Goal: Information Seeking & Learning: Check status

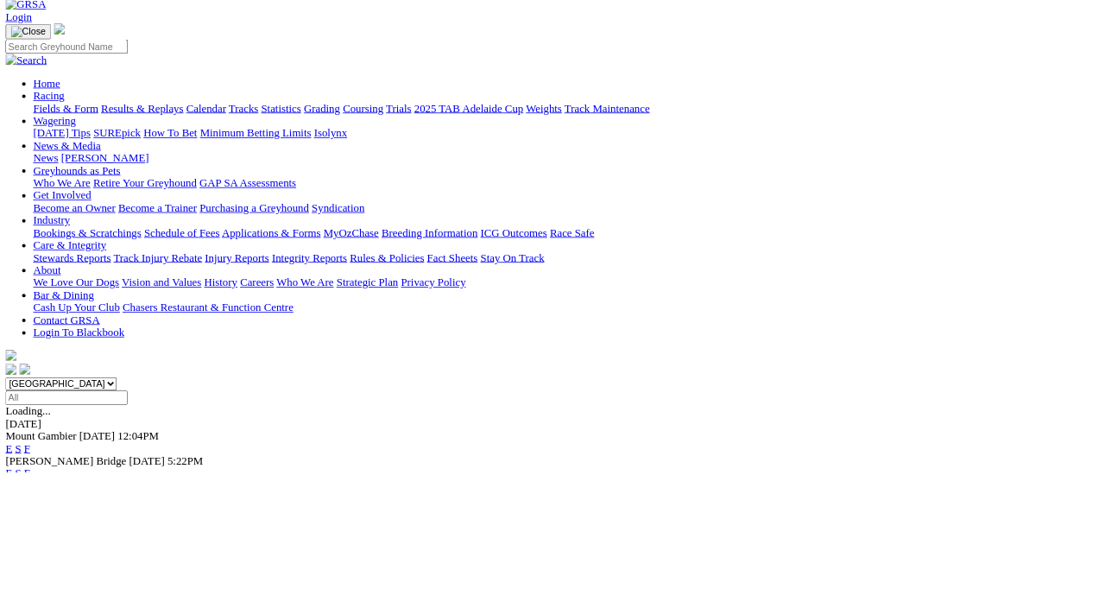
scroll to position [88, 0]
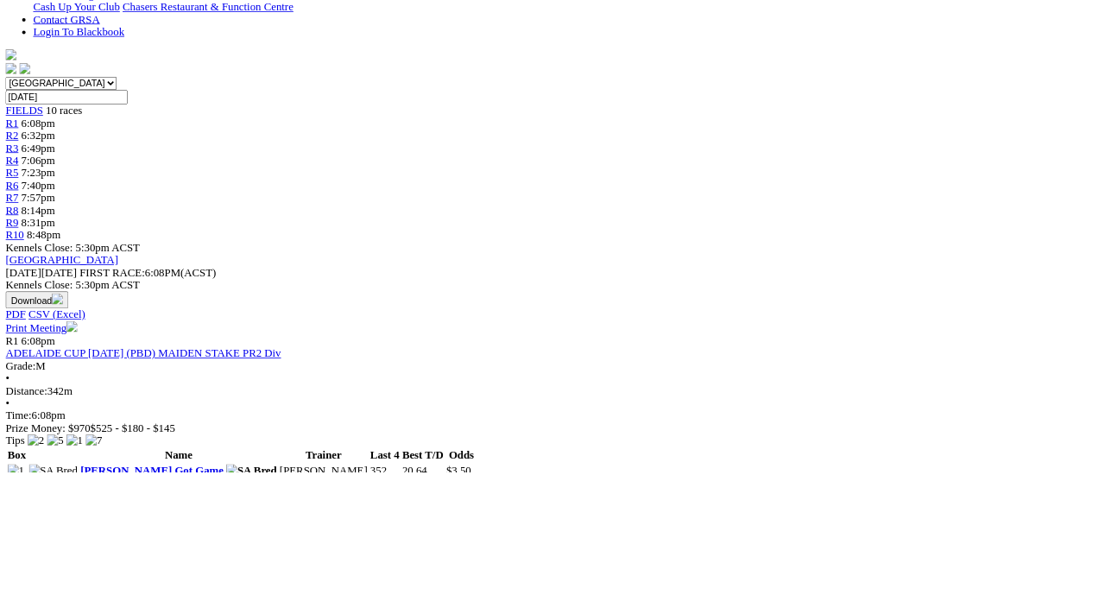
scroll to position [470, 0]
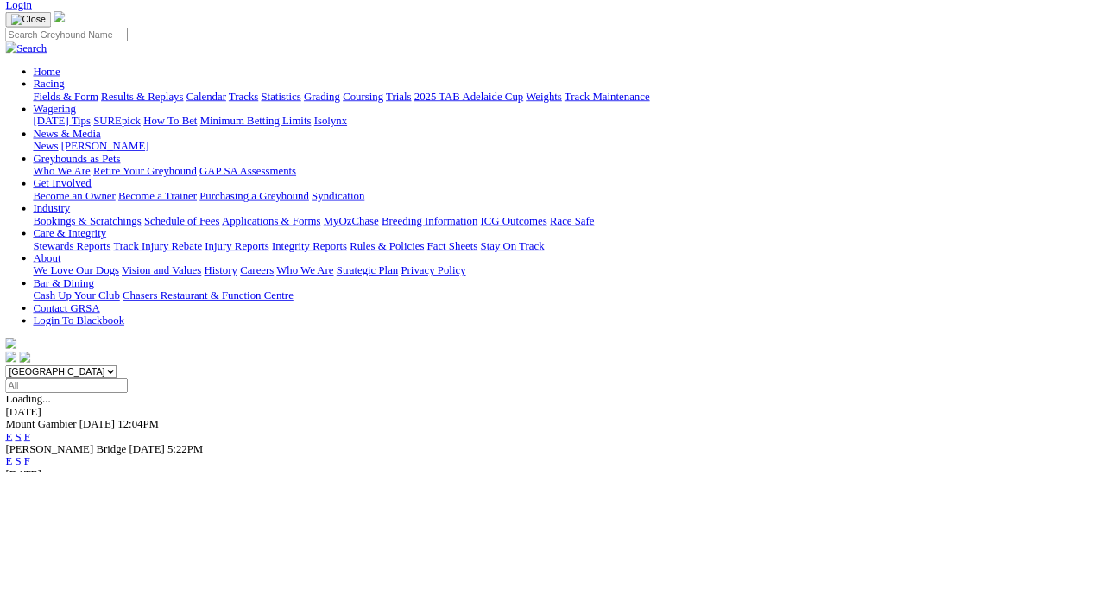
scroll to position [109, 0]
click at [765, 566] on div "E S F" at bounding box center [552, 574] width 1091 height 16
click at [38, 566] on link "F" at bounding box center [34, 573] width 8 height 15
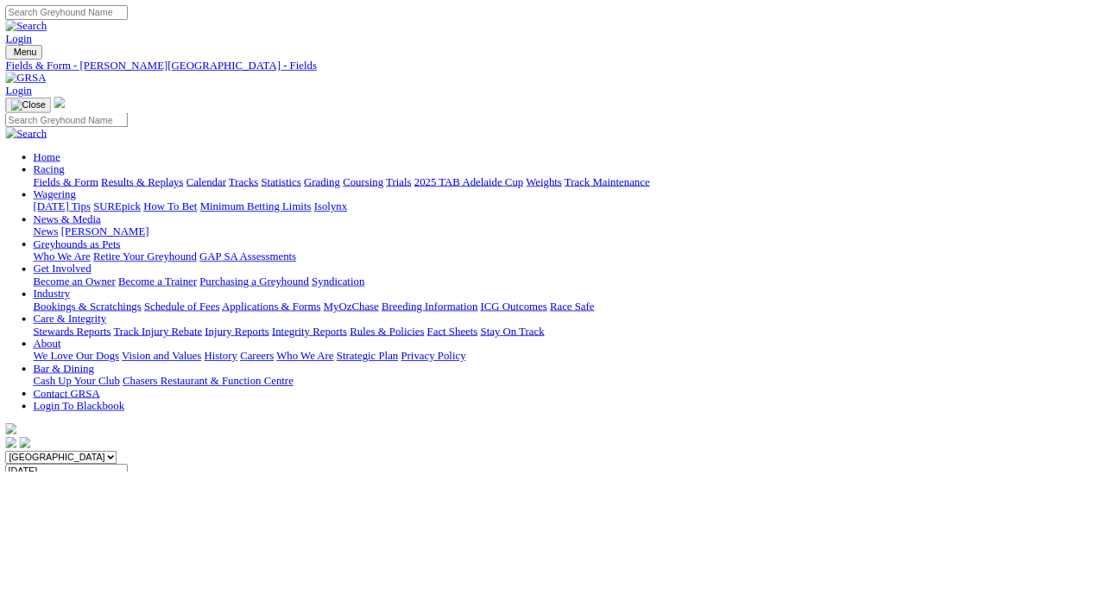
click at [207, 219] on link "Results & Replays" at bounding box center [177, 226] width 103 height 15
